Goal: Transaction & Acquisition: Purchase product/service

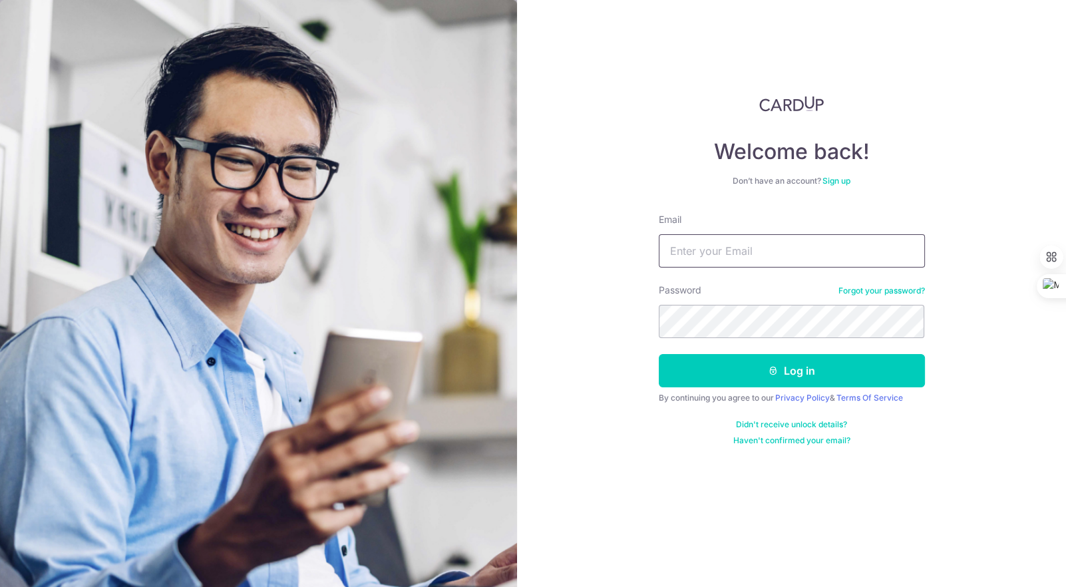
click at [719, 253] on input "Email" at bounding box center [792, 250] width 266 height 33
type input "[EMAIL_ADDRESS][DOMAIN_NAME]"
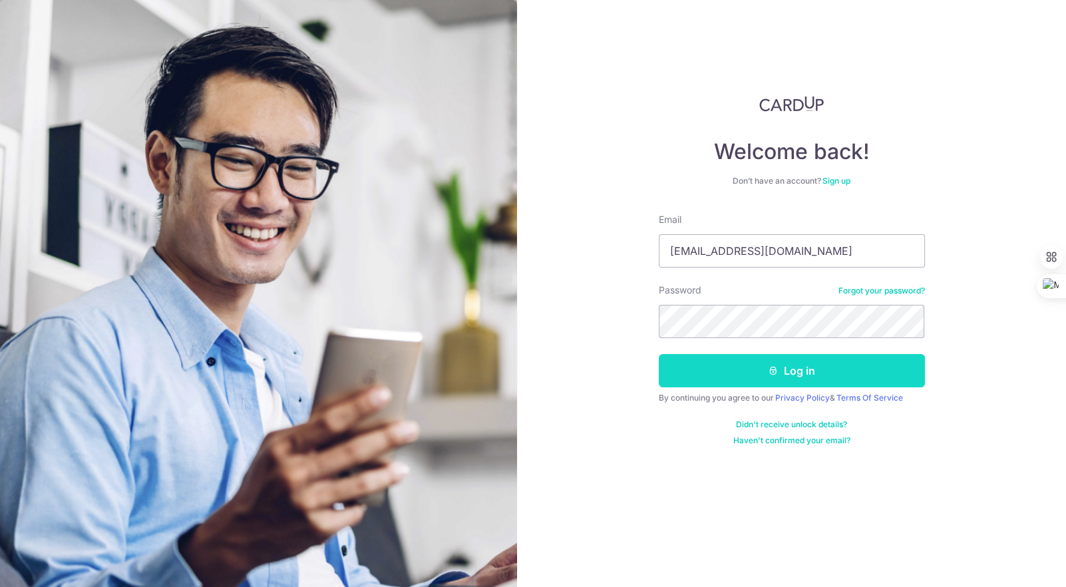
click at [713, 367] on button "Log in" at bounding box center [792, 370] width 266 height 33
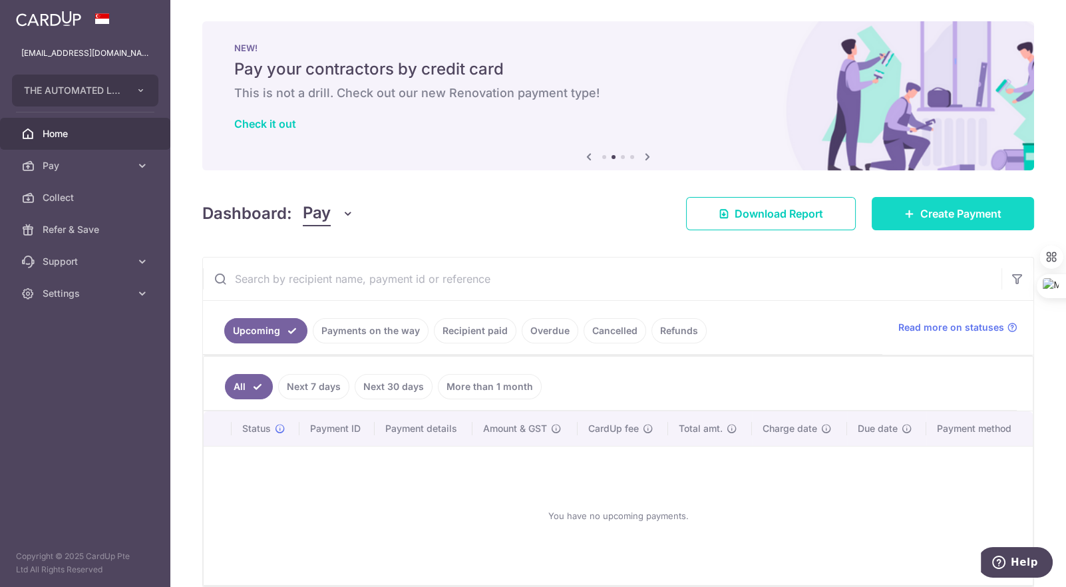
click at [921, 208] on span "Create Payment" at bounding box center [961, 214] width 81 height 16
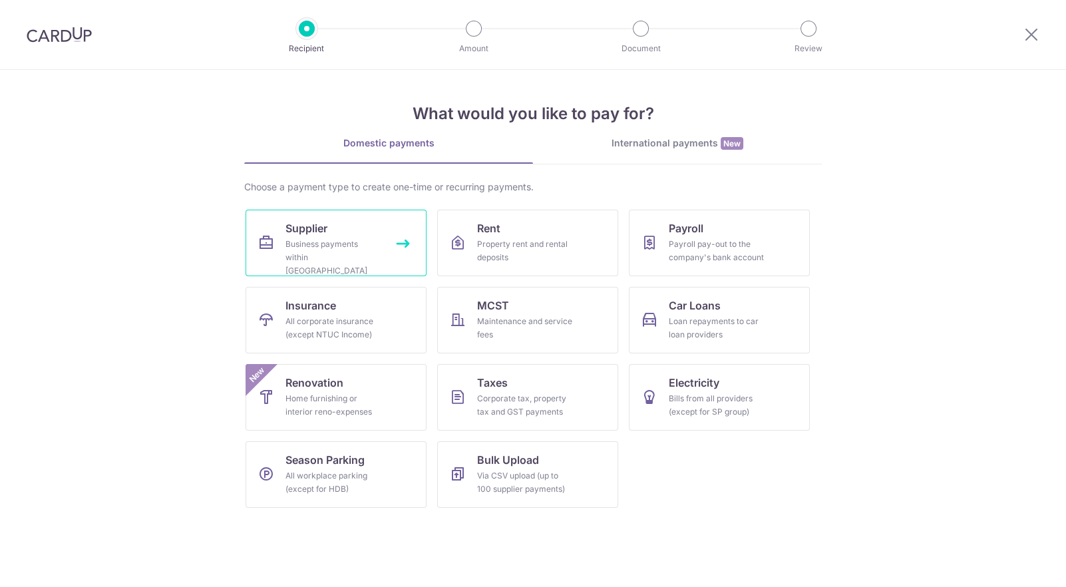
click at [318, 232] on span "Supplier" at bounding box center [307, 228] width 42 height 16
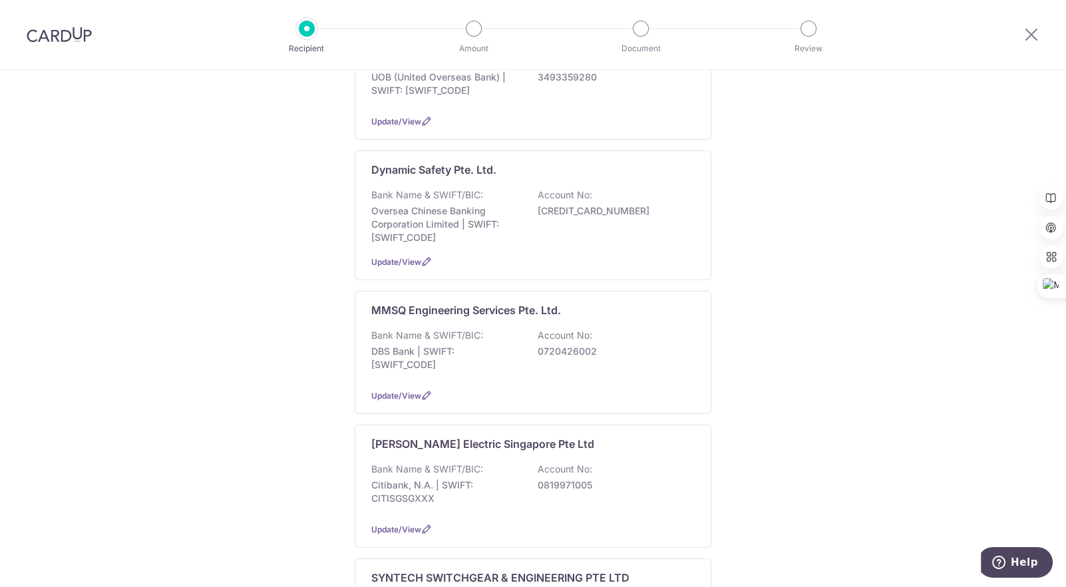
scroll to position [415, 0]
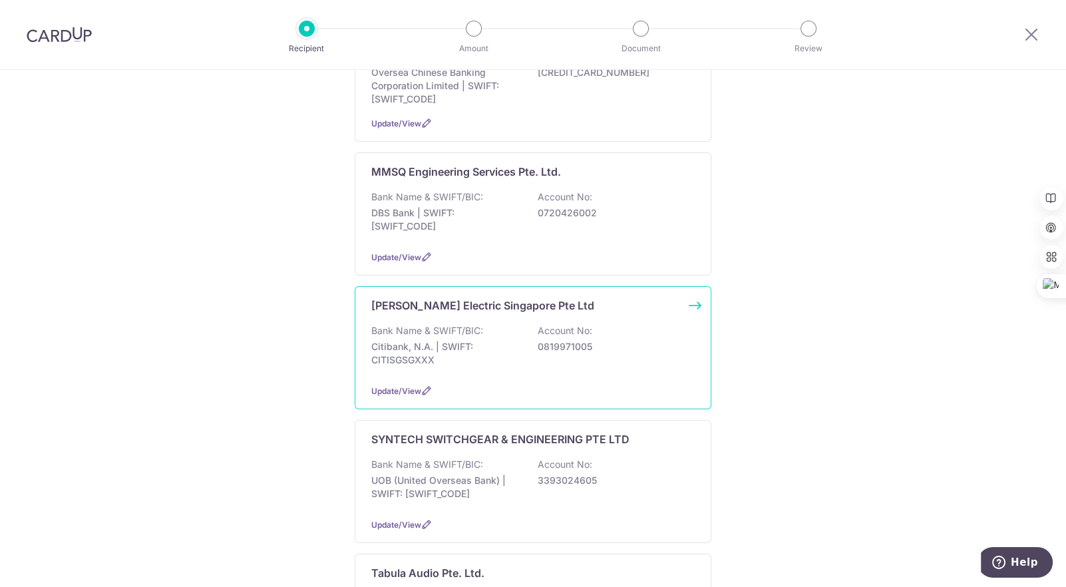
click at [438, 324] on div "Bank Name & SWIFT/BIC: Citibank, N.A. | SWIFT: CITISGSGXXX Account No: 08199710…" at bounding box center [533, 348] width 324 height 49
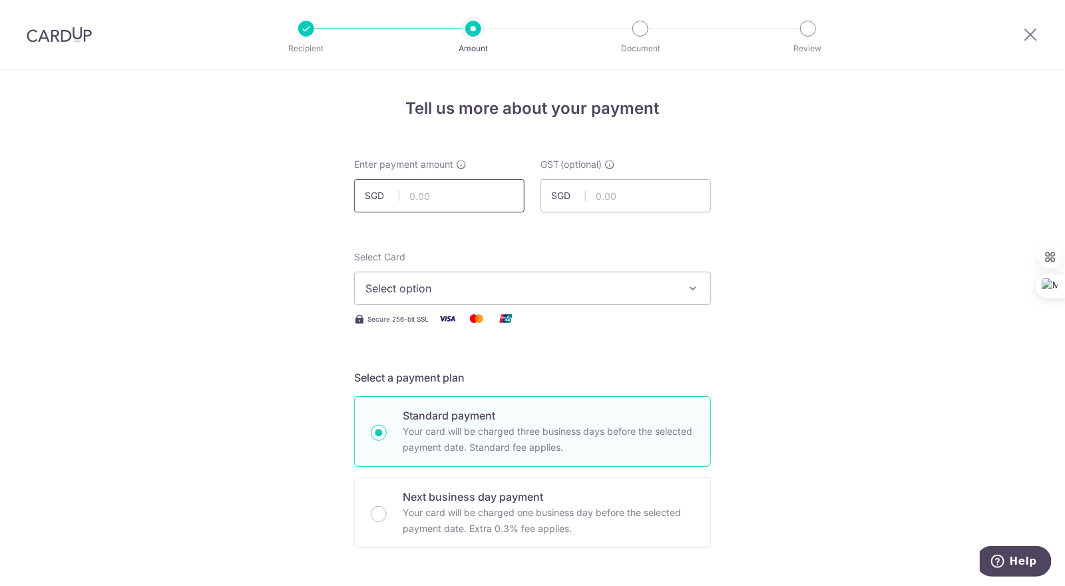
click at [448, 195] on input "text" at bounding box center [439, 195] width 170 height 33
paste input "55,652.54"
type input "55,652.54"
click at [488, 282] on span "Select option" at bounding box center [520, 288] width 310 height 16
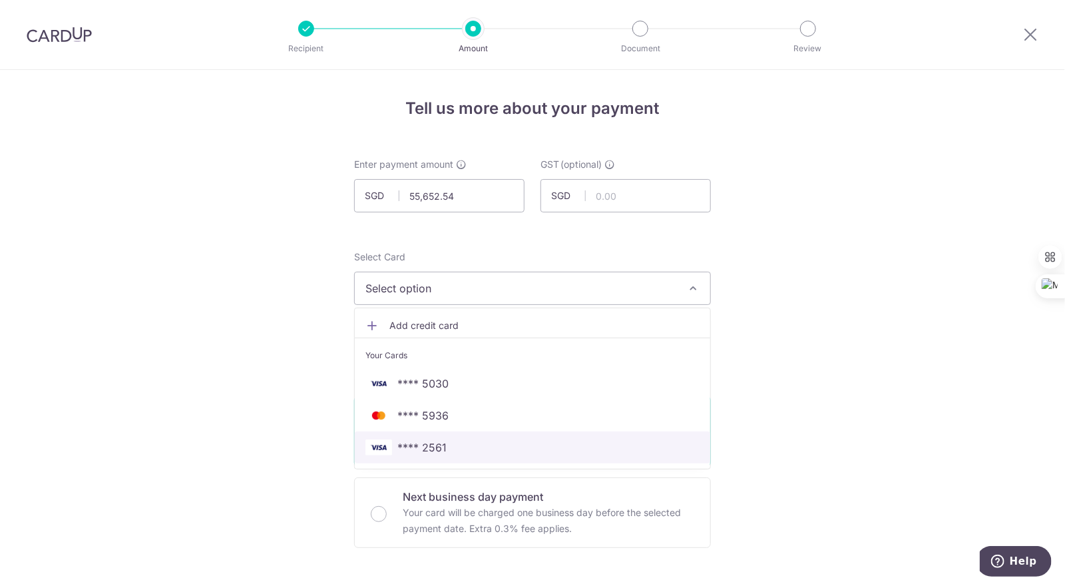
click at [514, 440] on span "**** 2561" at bounding box center [532, 447] width 334 height 16
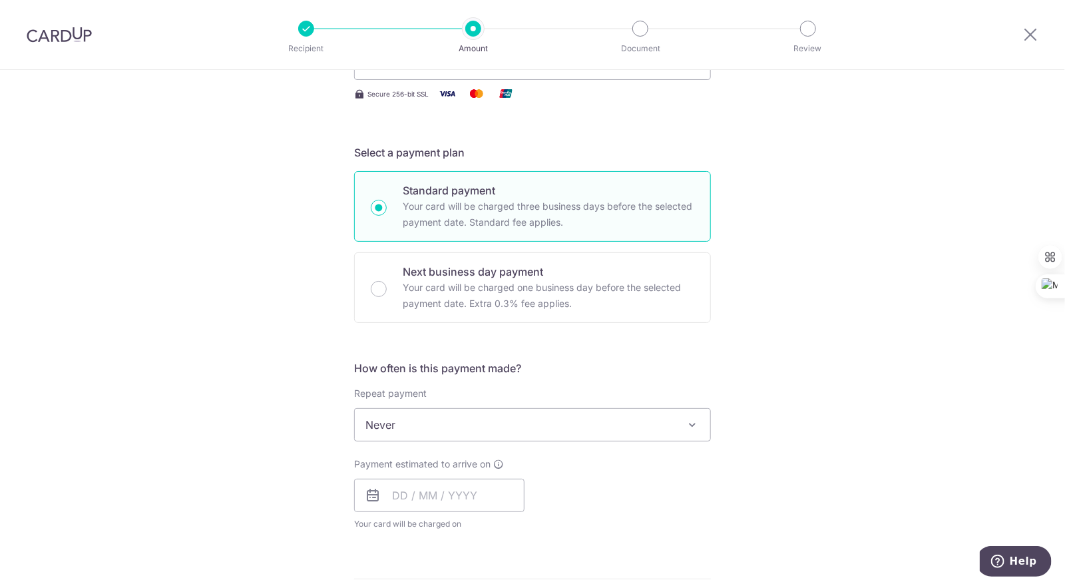
scroll to position [277, 0]
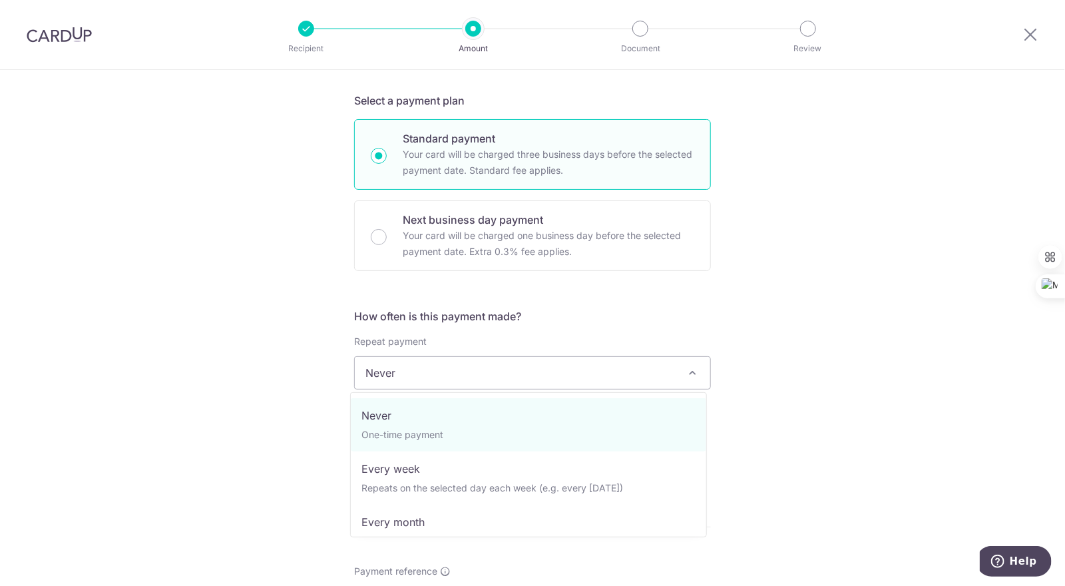
click at [604, 375] on span "Never" at bounding box center [532, 373] width 355 height 32
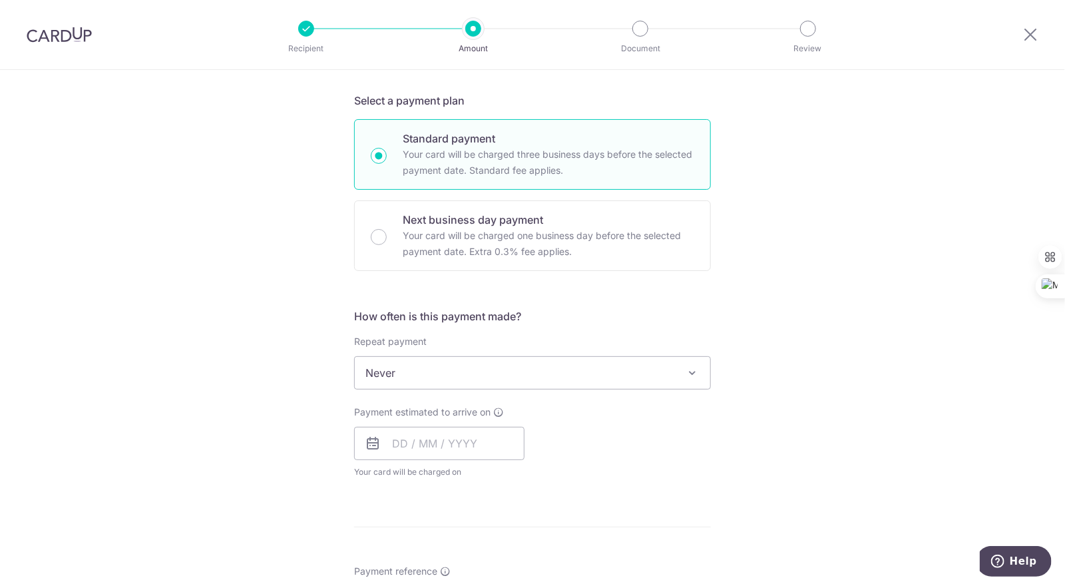
click at [604, 375] on span "Never" at bounding box center [532, 373] width 355 height 32
click at [455, 446] on input "text" at bounding box center [439, 443] width 170 height 33
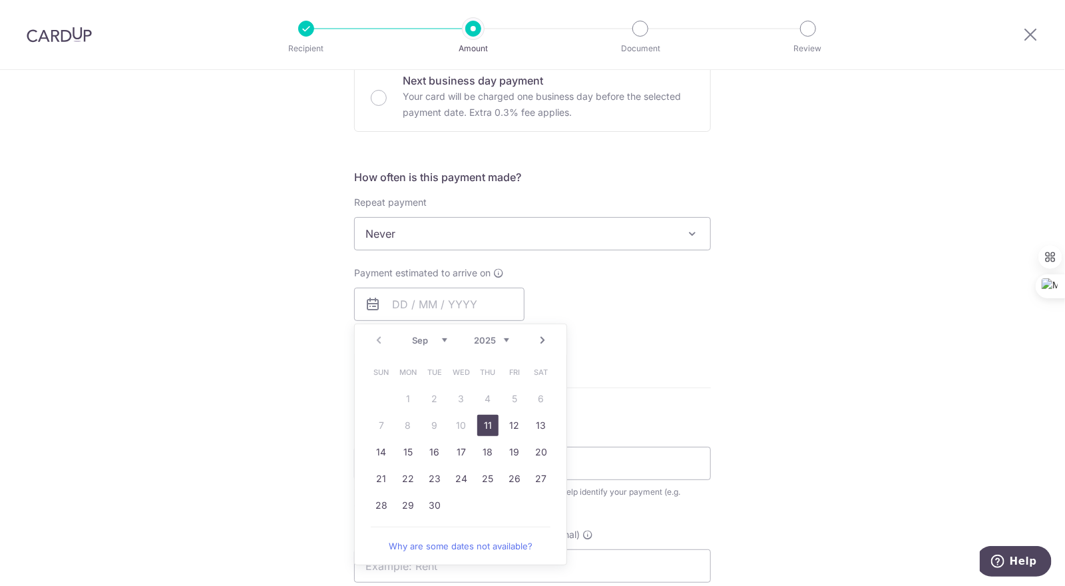
drag, startPoint x: 481, startPoint y: 422, endPoint x: 670, endPoint y: 391, distance: 191.5
click at [481, 422] on link "11" at bounding box center [487, 425] width 21 height 21
type input "[DATE]"
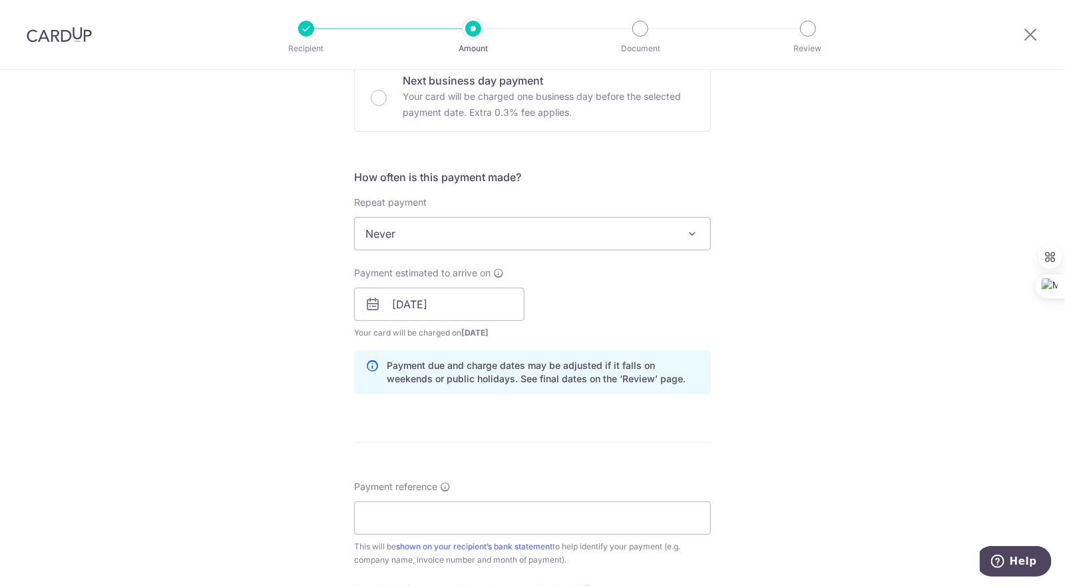
scroll to position [554, 0]
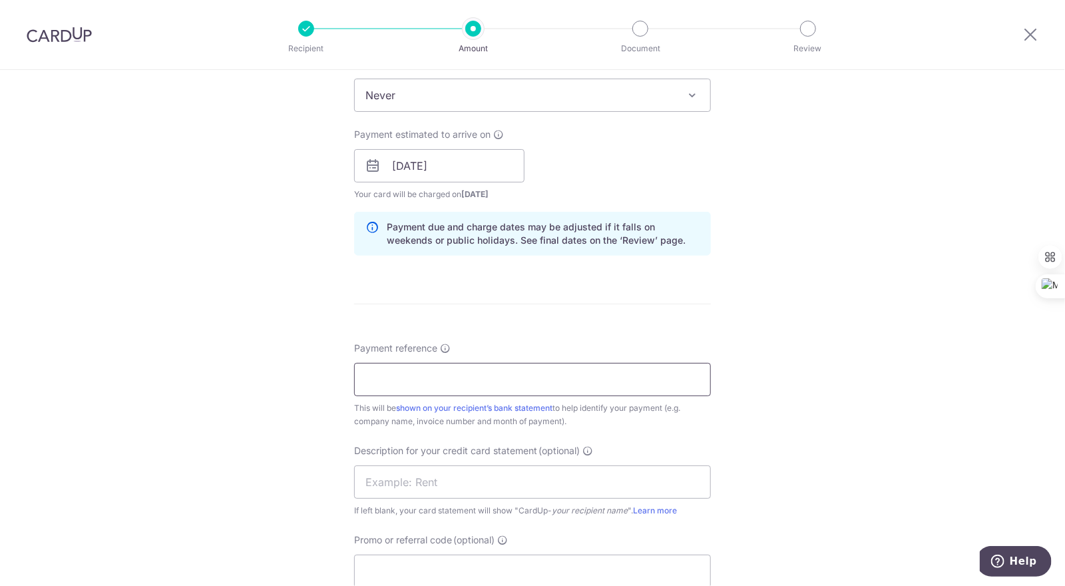
click at [487, 377] on input "Payment reference" at bounding box center [532, 379] width 357 height 33
click at [432, 383] on input "Payment reference" at bounding box center [532, 379] width 357 height 33
paste input "55,652.54"
drag, startPoint x: 523, startPoint y: 382, endPoint x: 289, endPoint y: 387, distance: 234.4
click at [289, 387] on div "Tell us more about your payment Enter payment amount SGD 55,652.54 55652.54 GST…" at bounding box center [532, 189] width 1065 height 1348
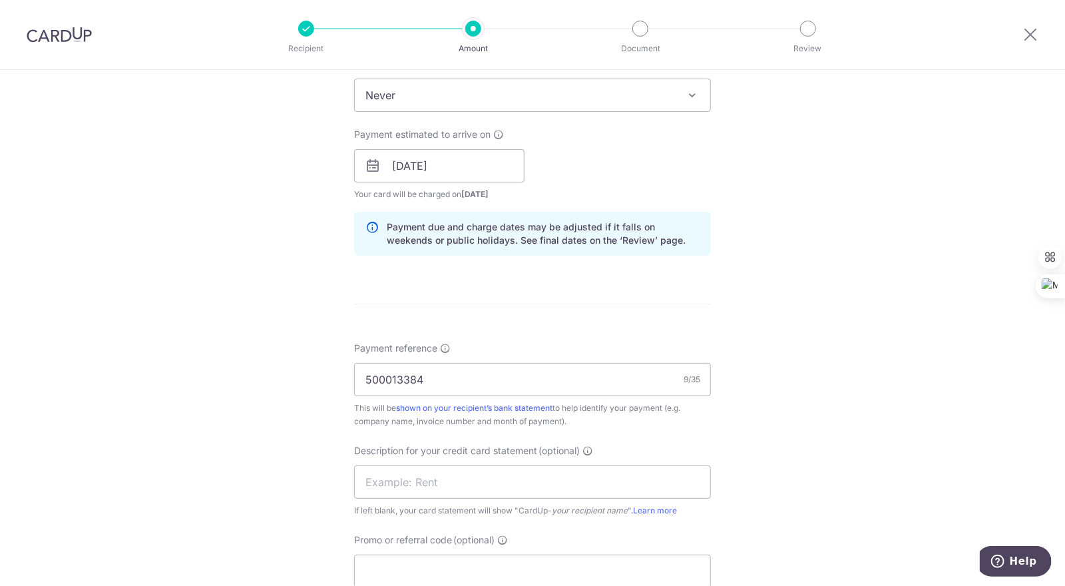
click at [840, 355] on div "Tell us more about your payment Enter payment amount SGD 55,652.54 55652.54 GST…" at bounding box center [532, 189] width 1065 height 1348
click at [564, 368] on input "500013384" at bounding box center [532, 379] width 357 height 33
type input "500013384 Automated Lab"
click at [535, 481] on input "text" at bounding box center [532, 481] width 357 height 33
type input "Schneider"
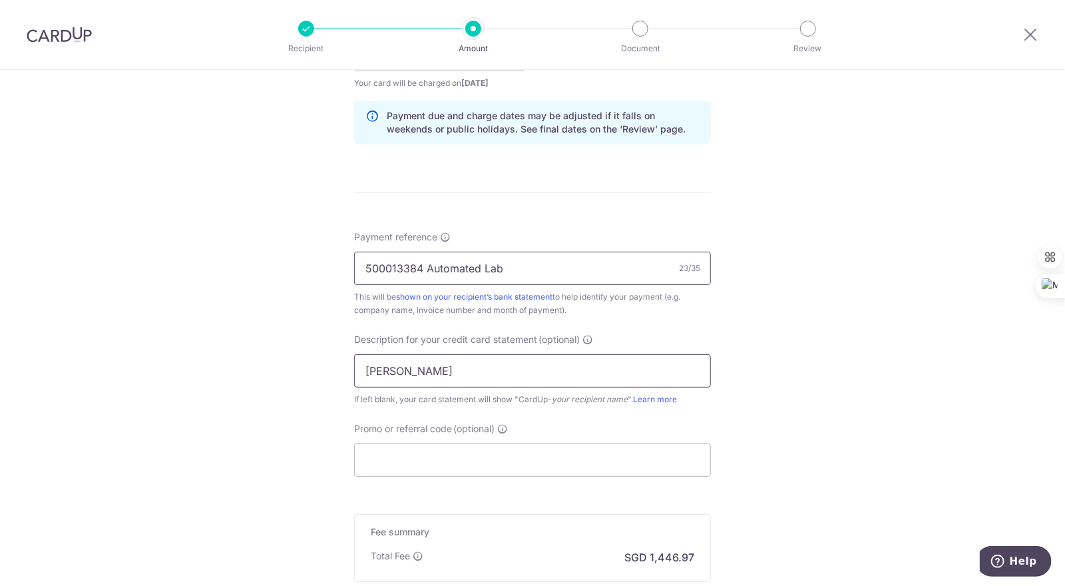
scroll to position [693, 0]
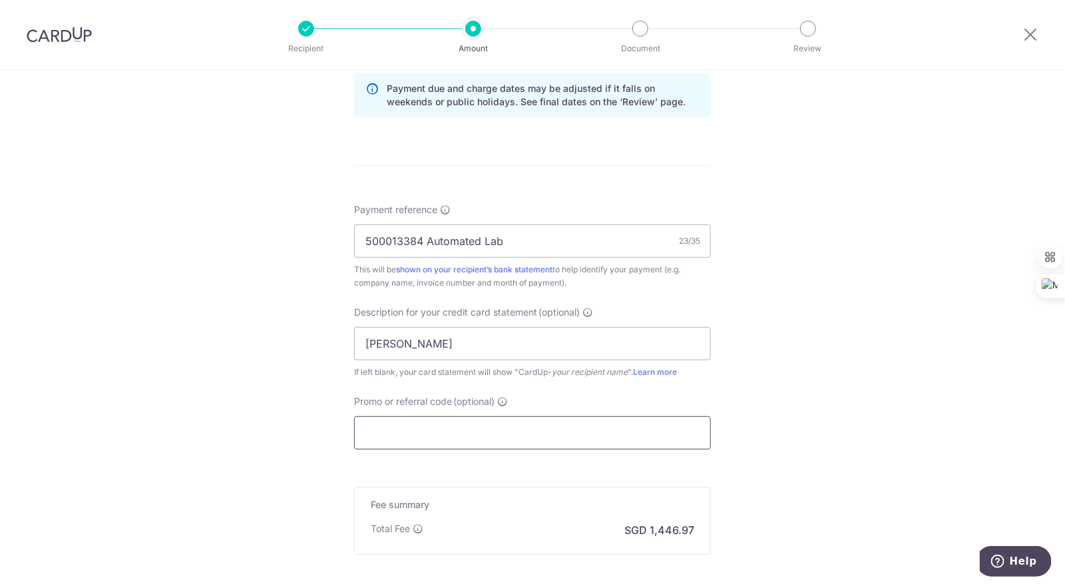
click at [518, 436] on input "Promo or referral code (optional)" at bounding box center [532, 432] width 357 height 33
click at [473, 430] on input "Promo or referral code (optional)" at bounding box center [532, 432] width 357 height 33
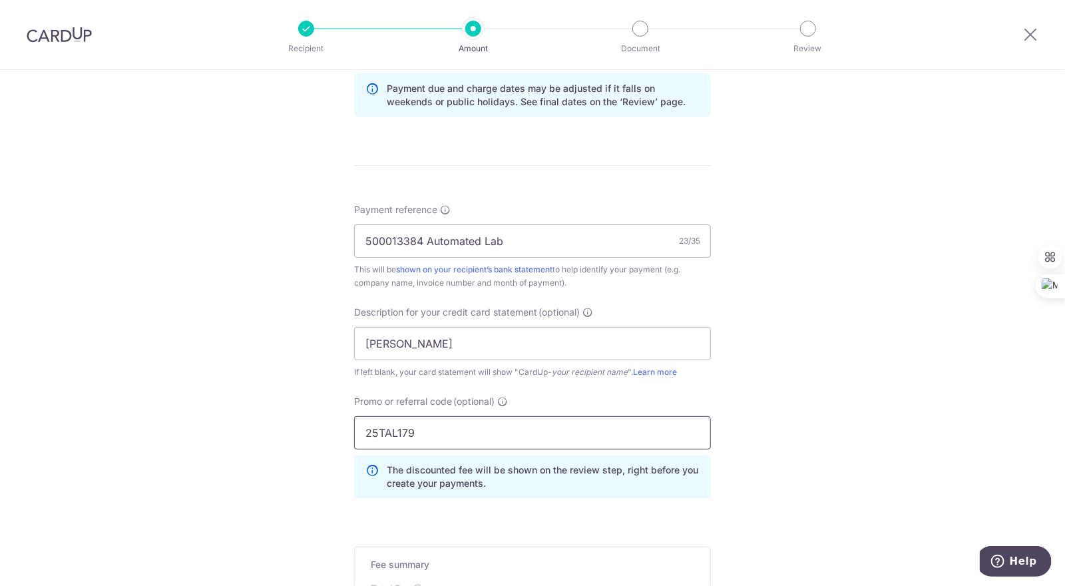
scroll to position [832, 0]
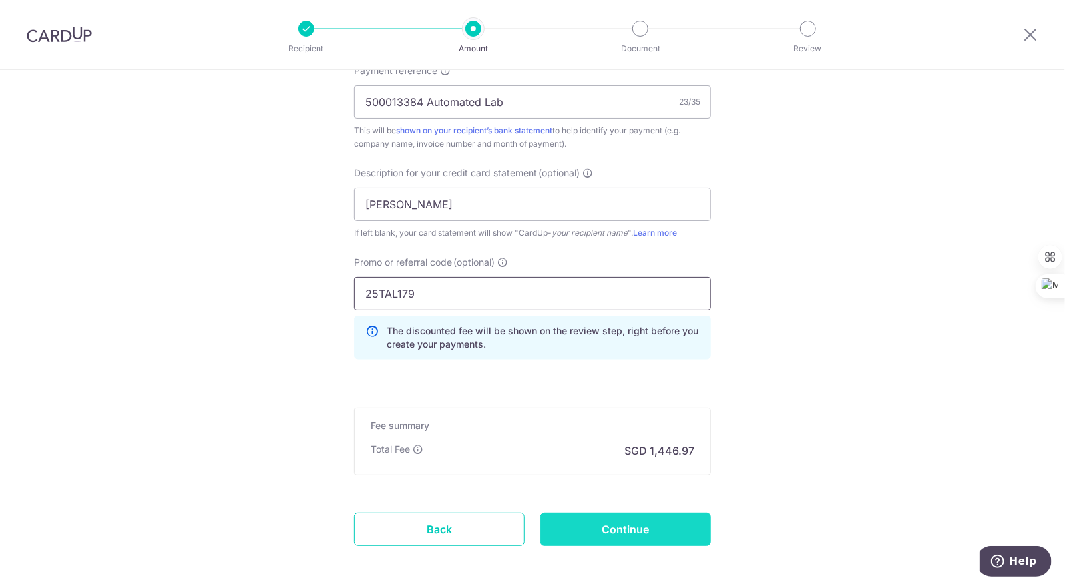
type input "25TAL179"
click at [628, 521] on input "Continue" at bounding box center [626, 529] width 170 height 33
type input "Create Schedule"
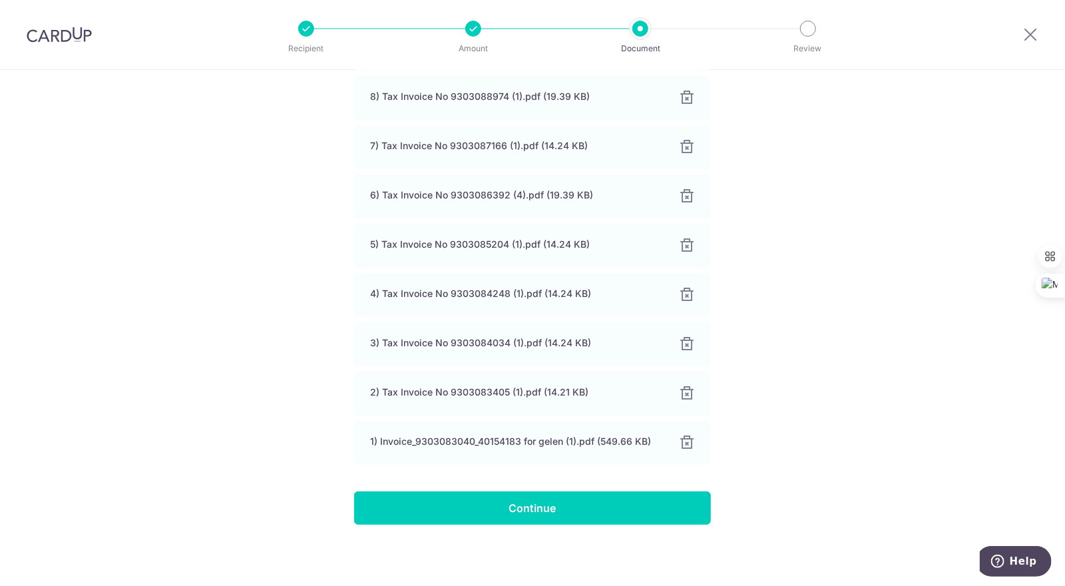
scroll to position [341, 0]
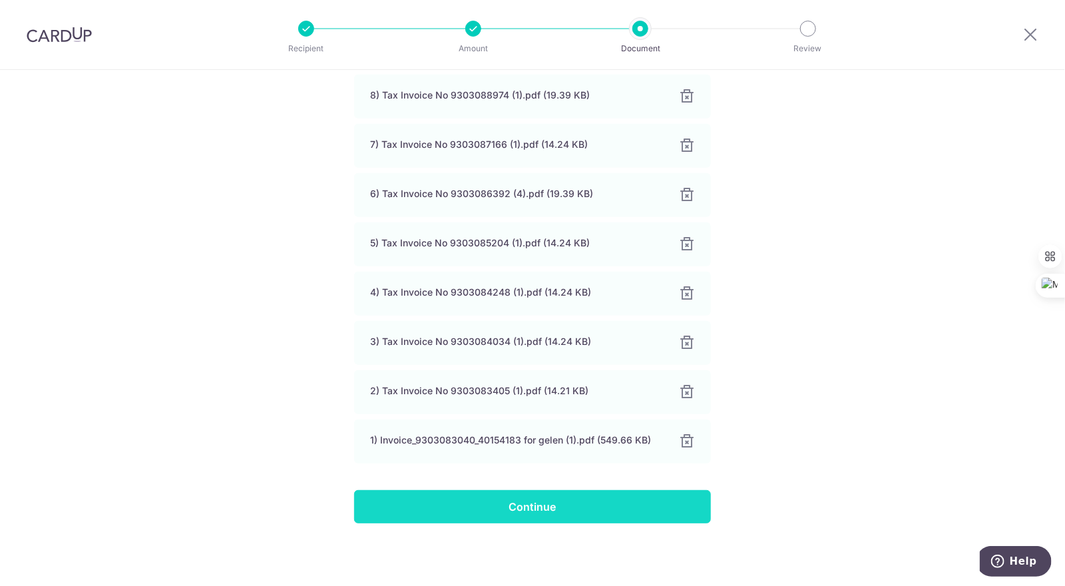
click at [602, 510] on input "Continue" at bounding box center [532, 506] width 357 height 33
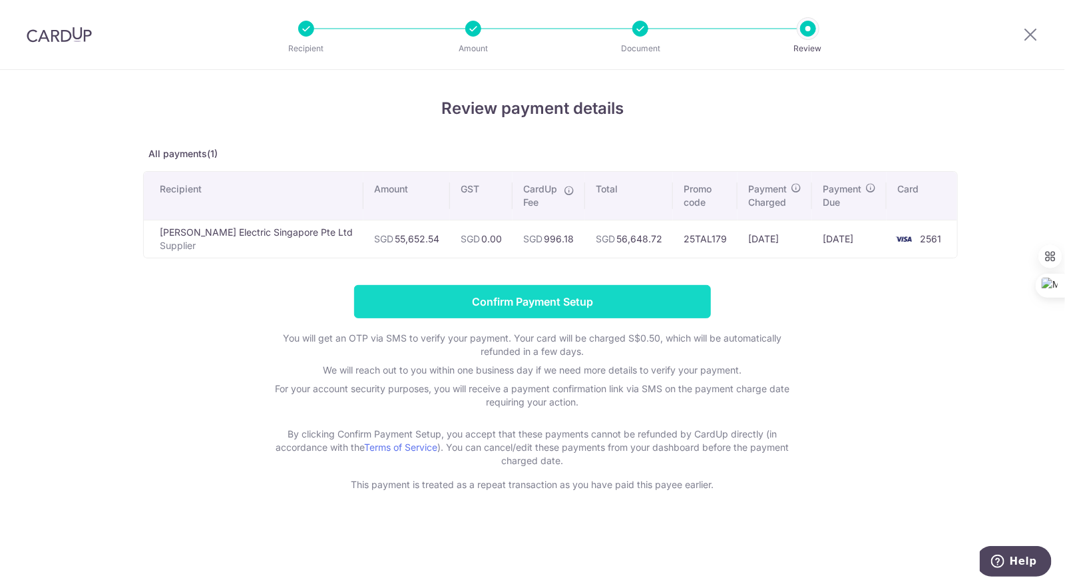
click at [623, 286] on input "Confirm Payment Setup" at bounding box center [532, 301] width 357 height 33
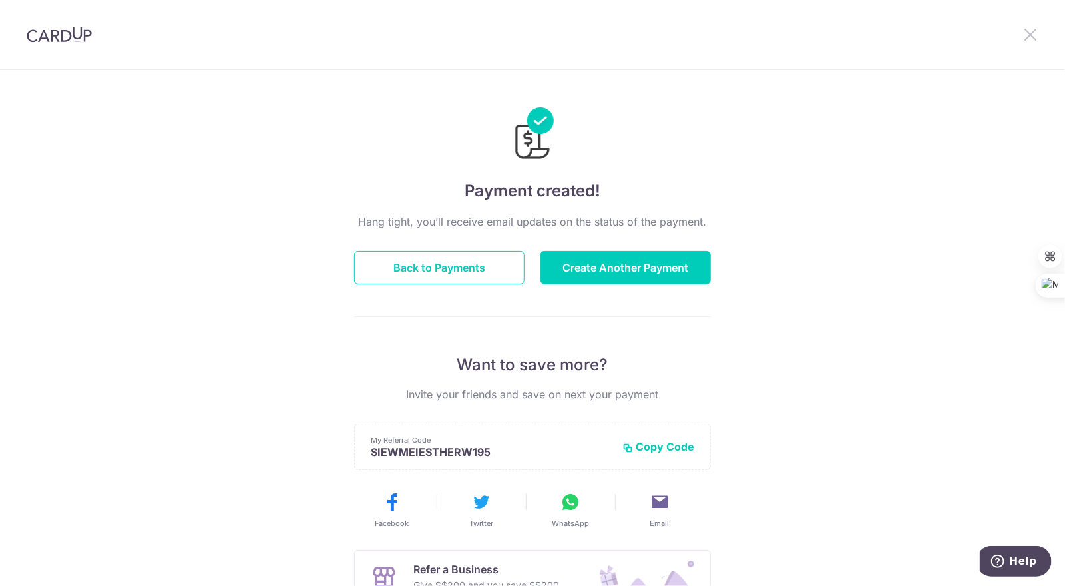
click at [1028, 38] on icon at bounding box center [1030, 34] width 16 height 17
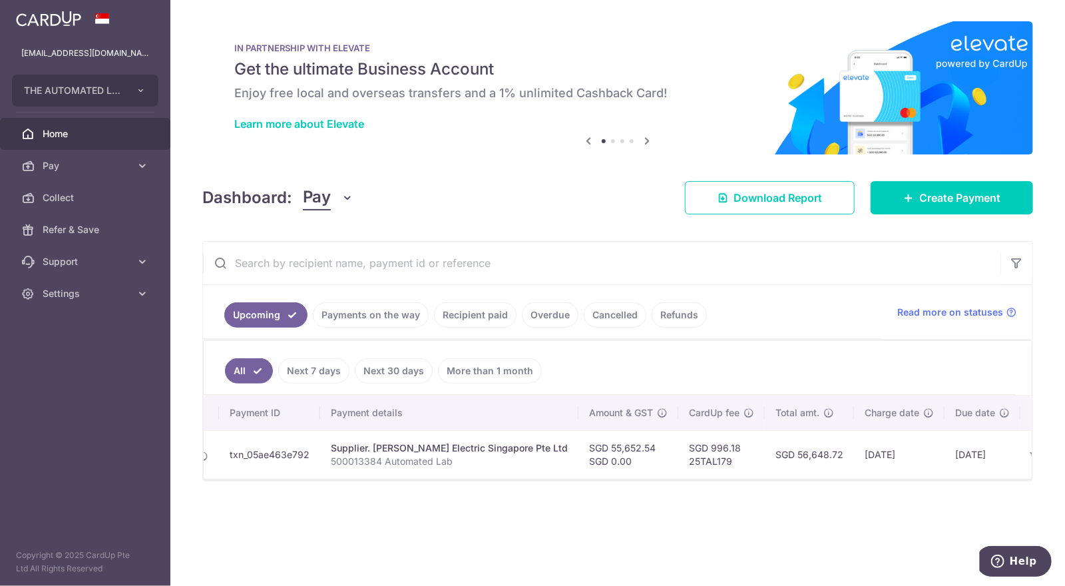
scroll to position [0, 83]
